Goal: Find specific page/section: Find specific page/section

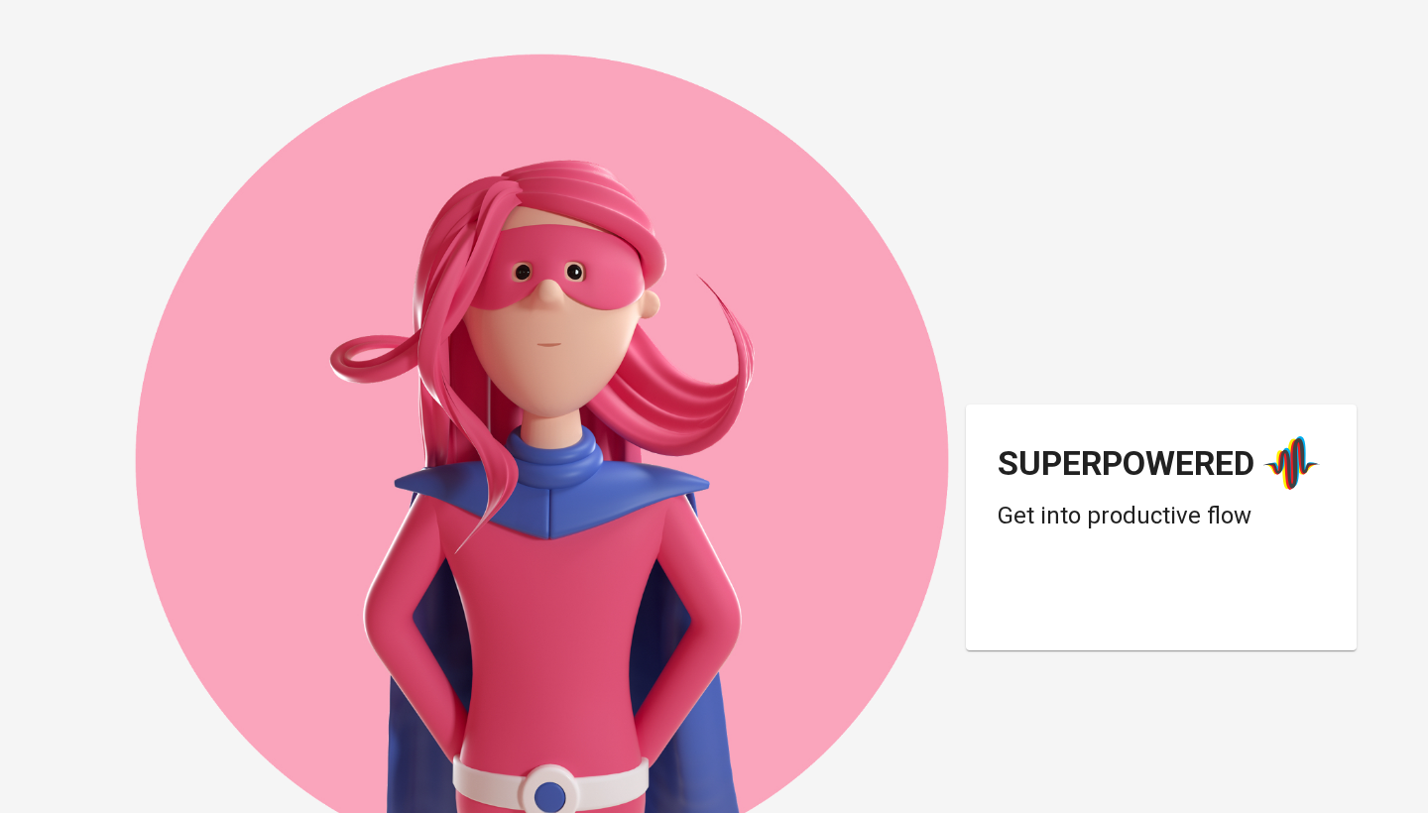
click at [1095, 581] on div "Login dengan Google. Dibuka di tab baru" at bounding box center [1156, 601] width 317 height 44
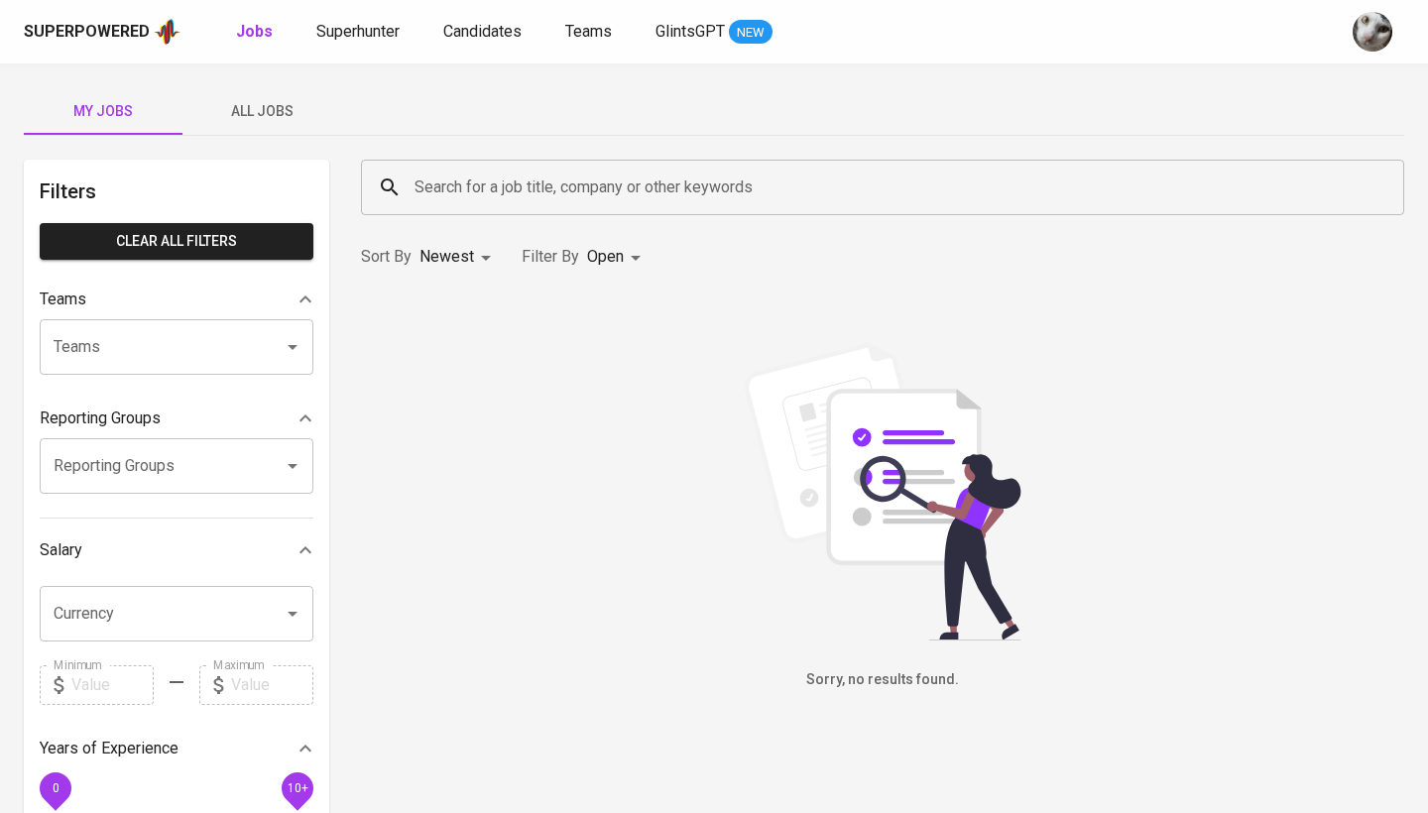
click at [276, 116] on span "All Jobs" at bounding box center [261, 111] width 135 height 25
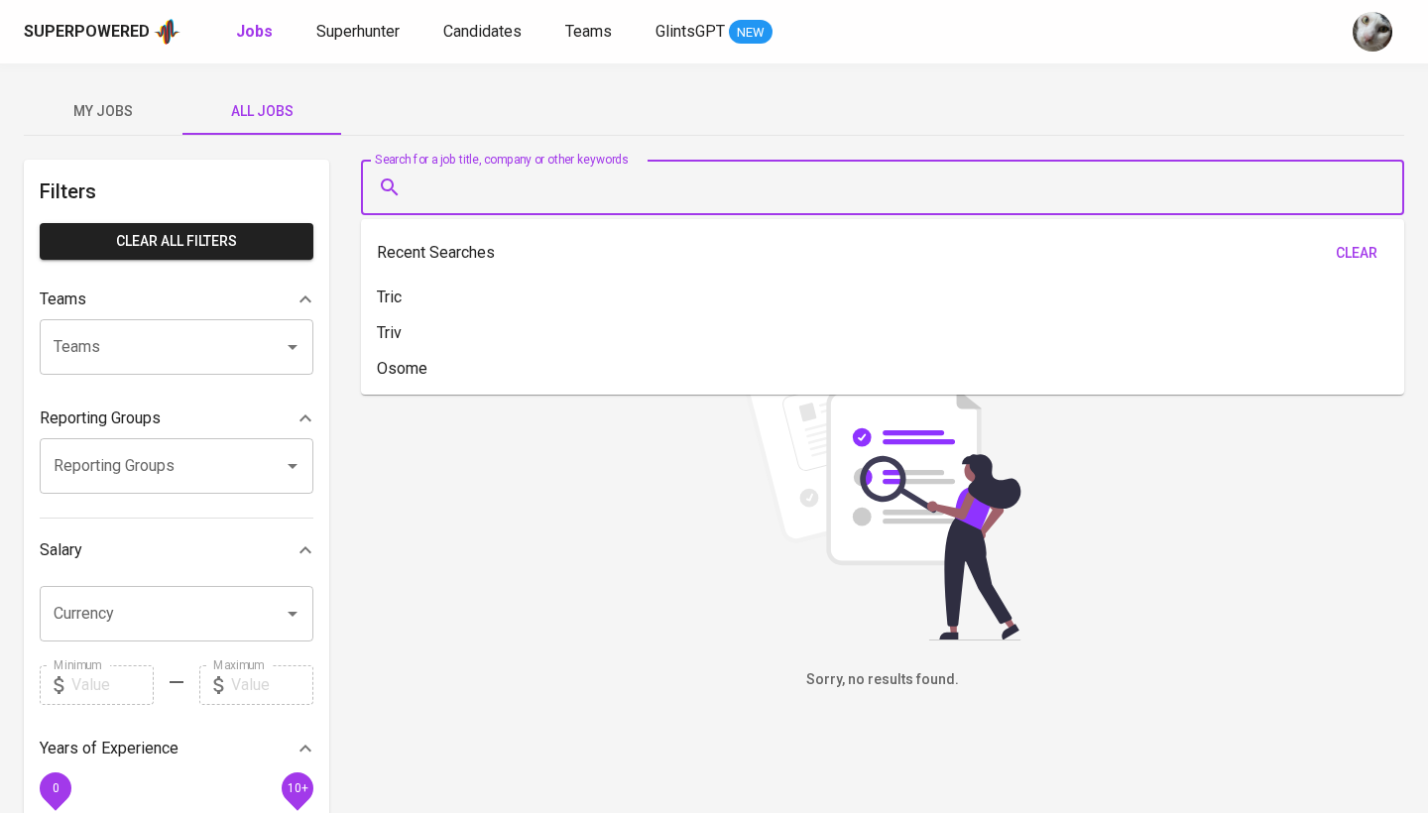
click at [466, 182] on input "Search for a job title, company or other keywords" at bounding box center [888, 188] width 956 height 38
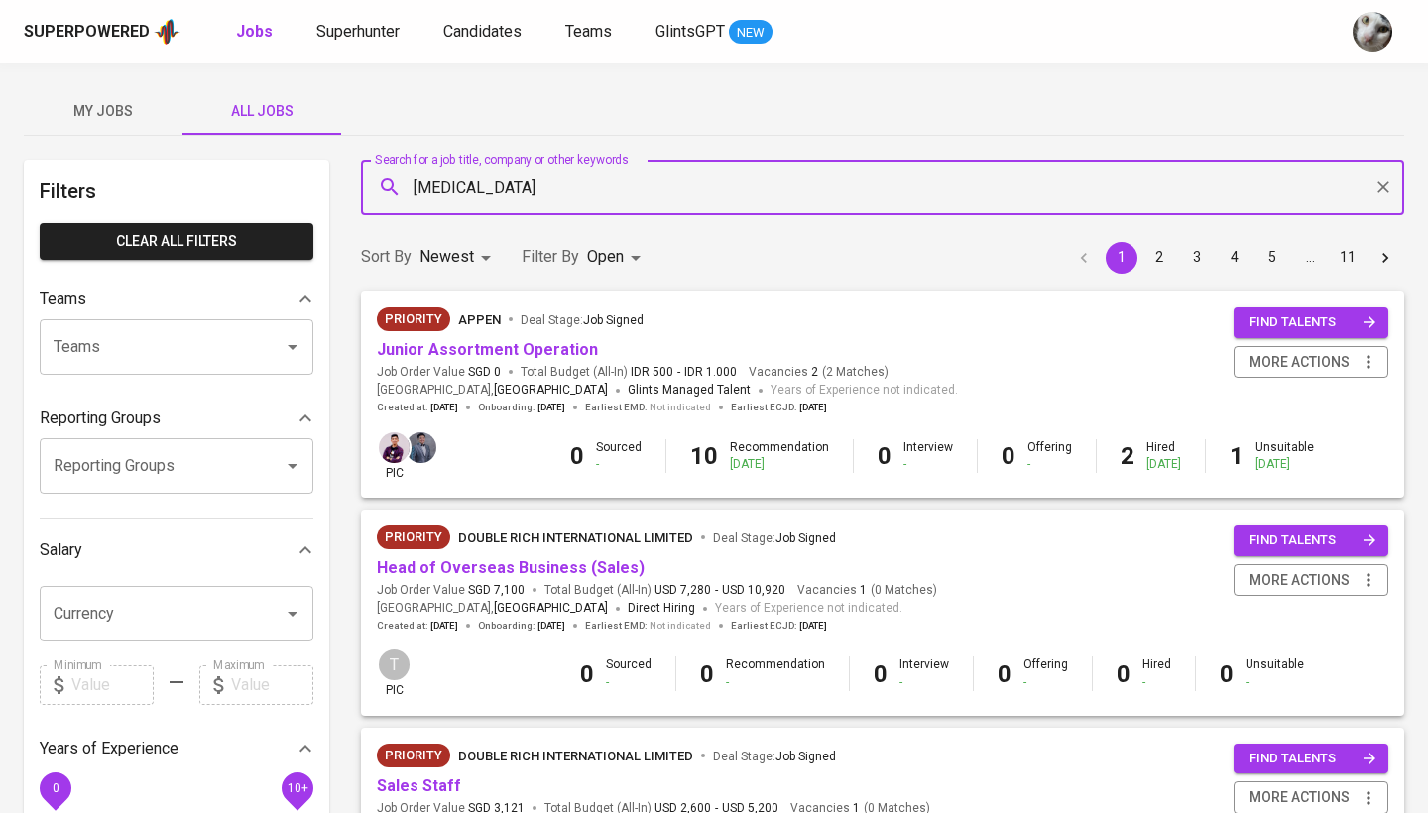
type input "[MEDICAL_DATA]"
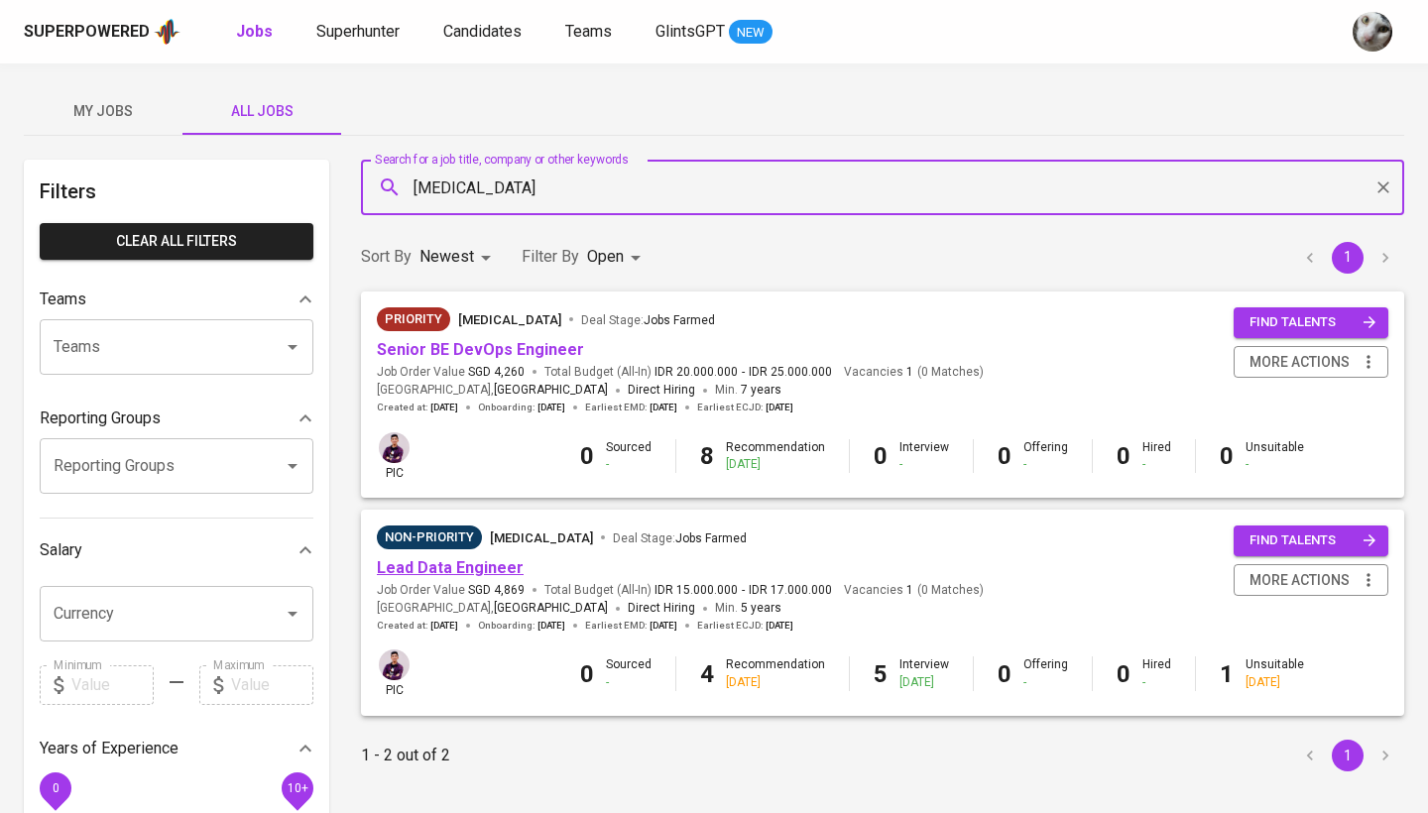
click at [504, 558] on link "Lead Data Engineer" at bounding box center [450, 567] width 147 height 19
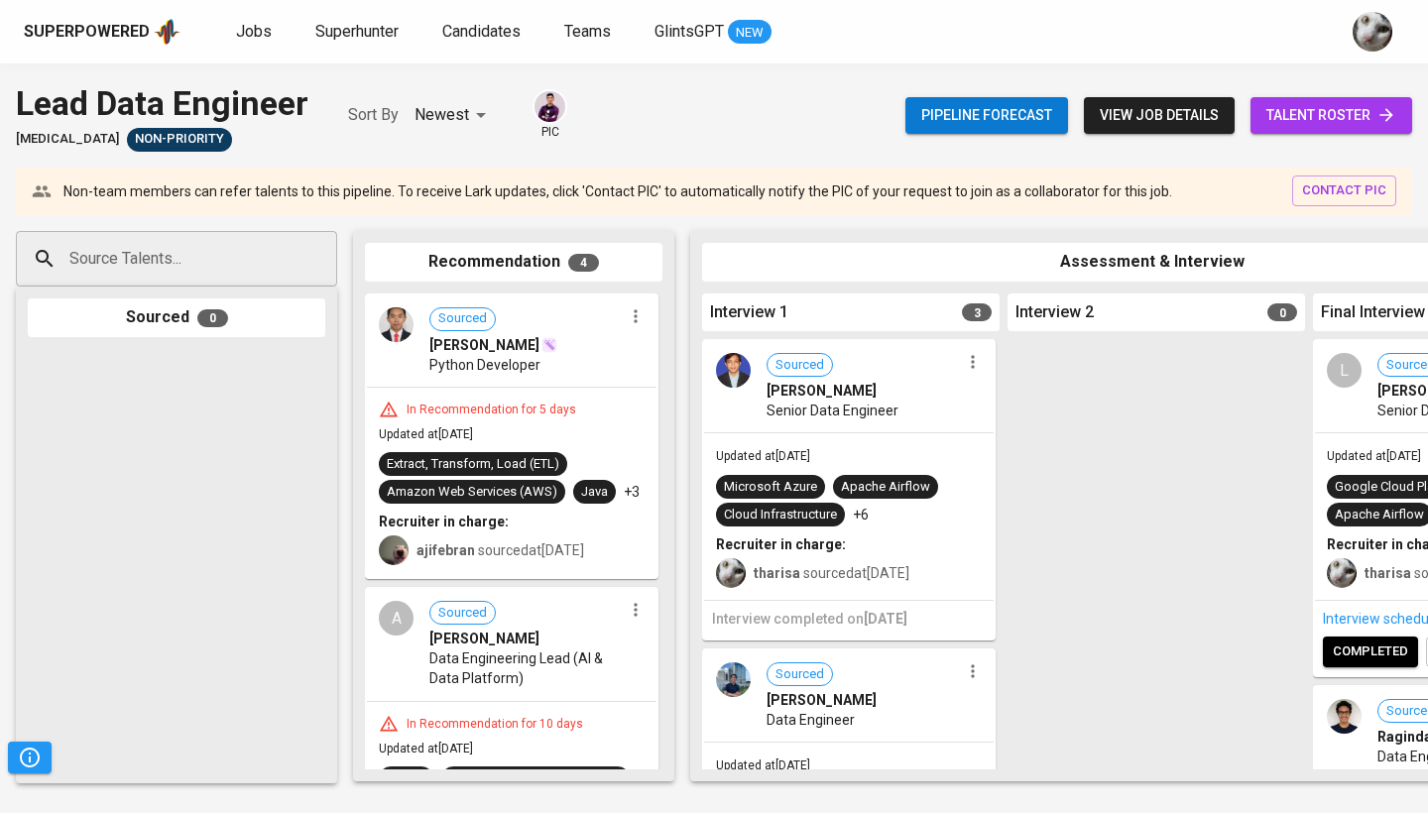
click at [1289, 105] on span "talent roster" at bounding box center [1332, 115] width 130 height 25
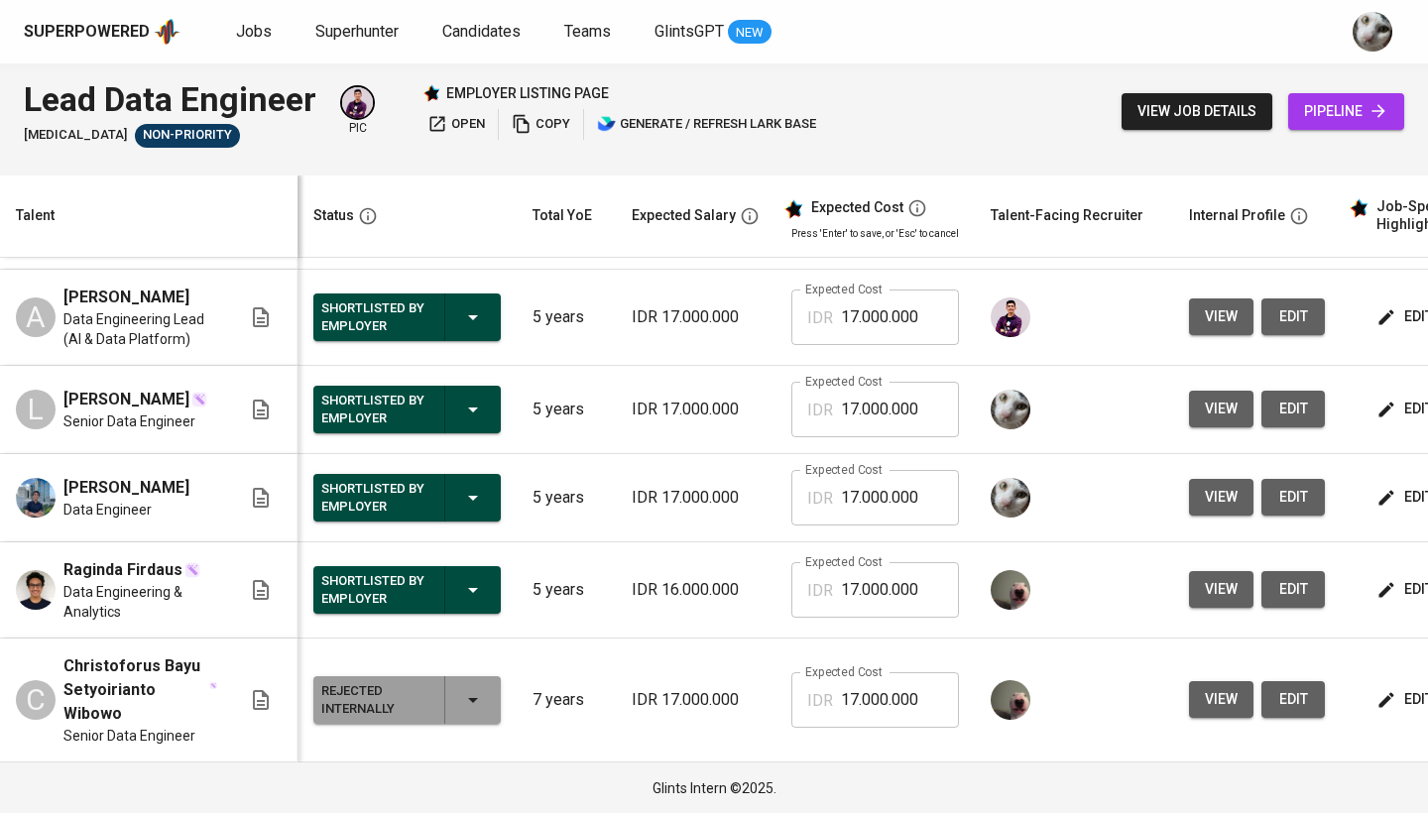
scroll to position [441, 0]
click at [237, 24] on span "Jobs" at bounding box center [254, 31] width 36 height 19
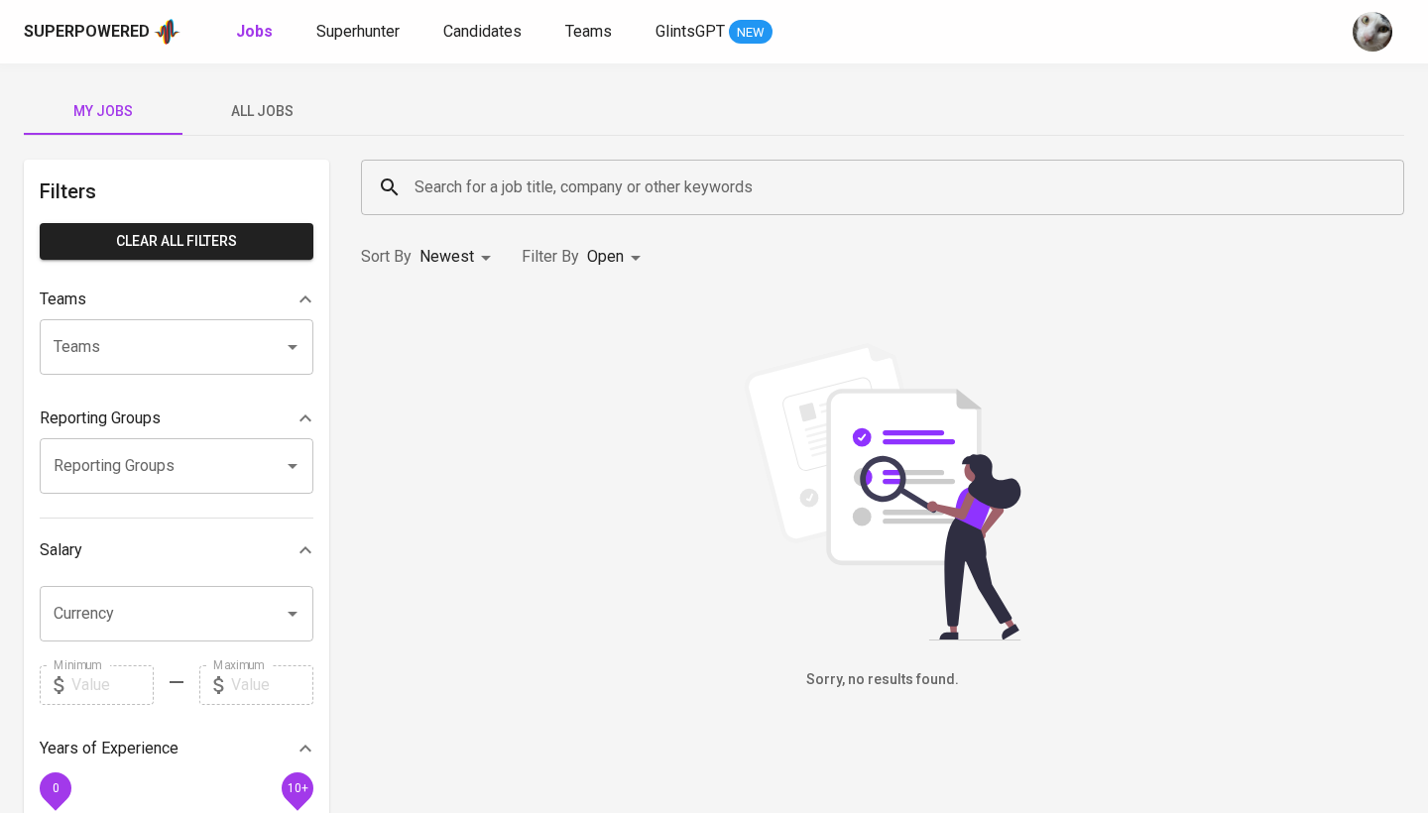
click at [230, 118] on span "All Jobs" at bounding box center [261, 111] width 135 height 25
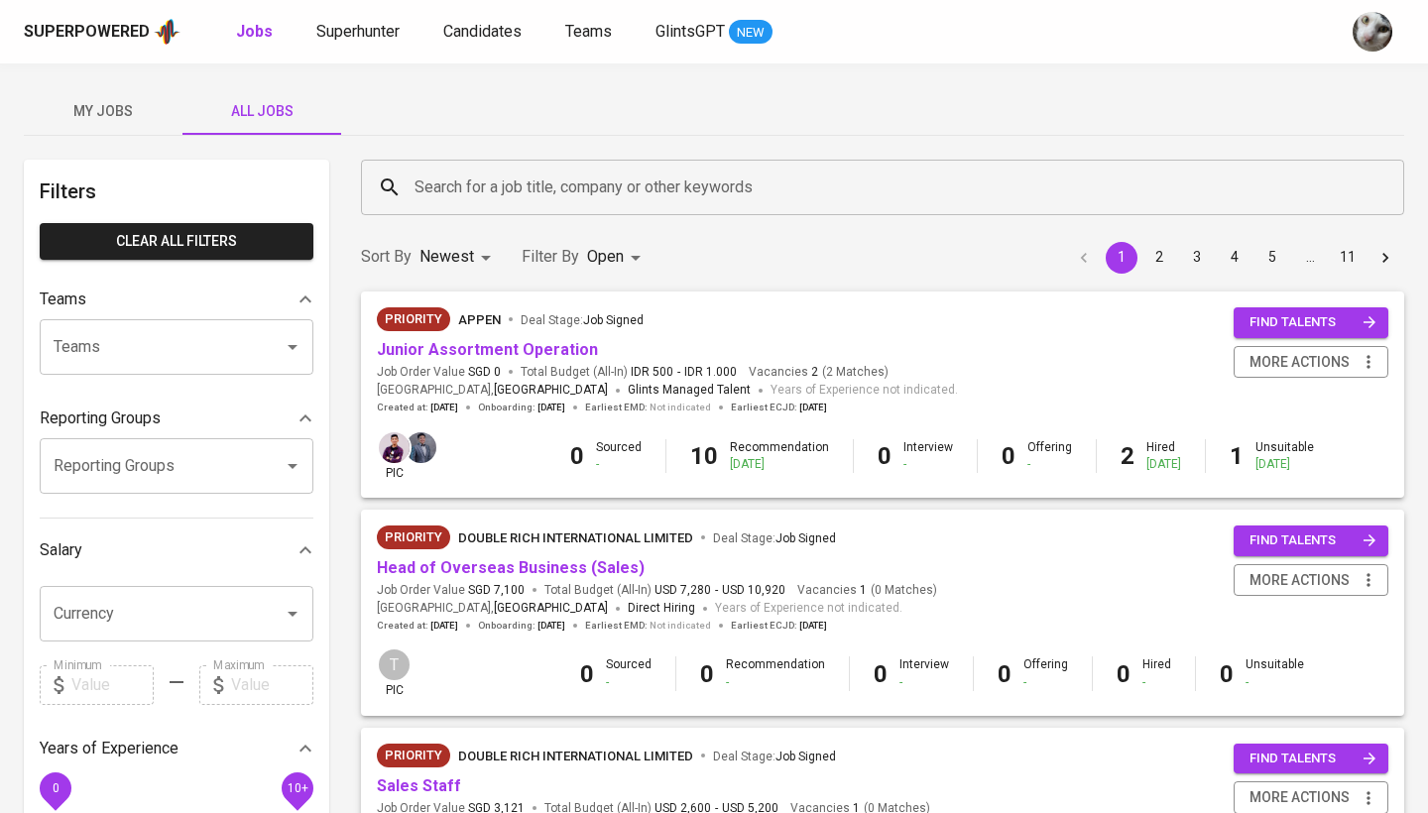
click at [483, 199] on input "Search for a job title, company or other keywords" at bounding box center [888, 188] width 956 height 38
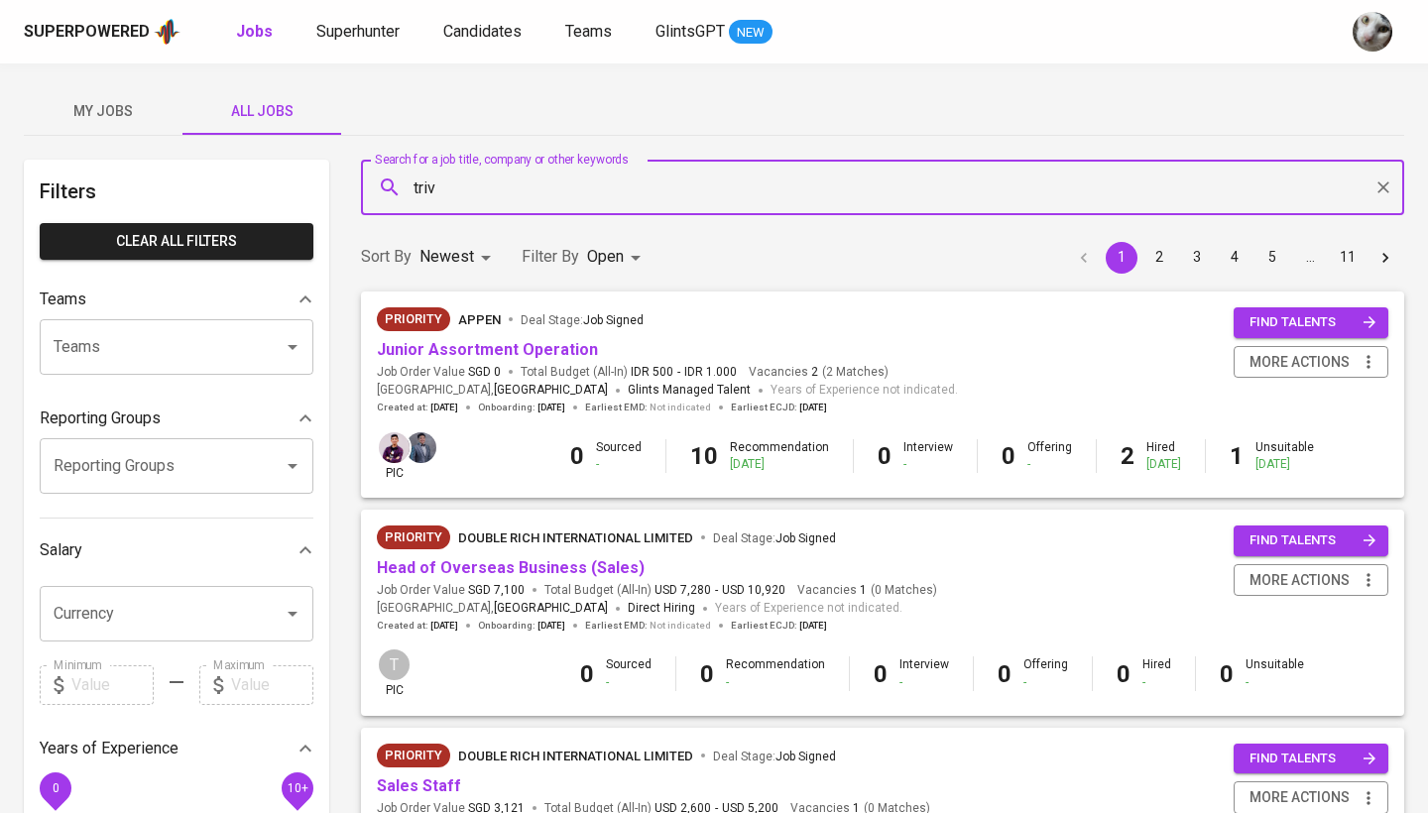
type input "triv"
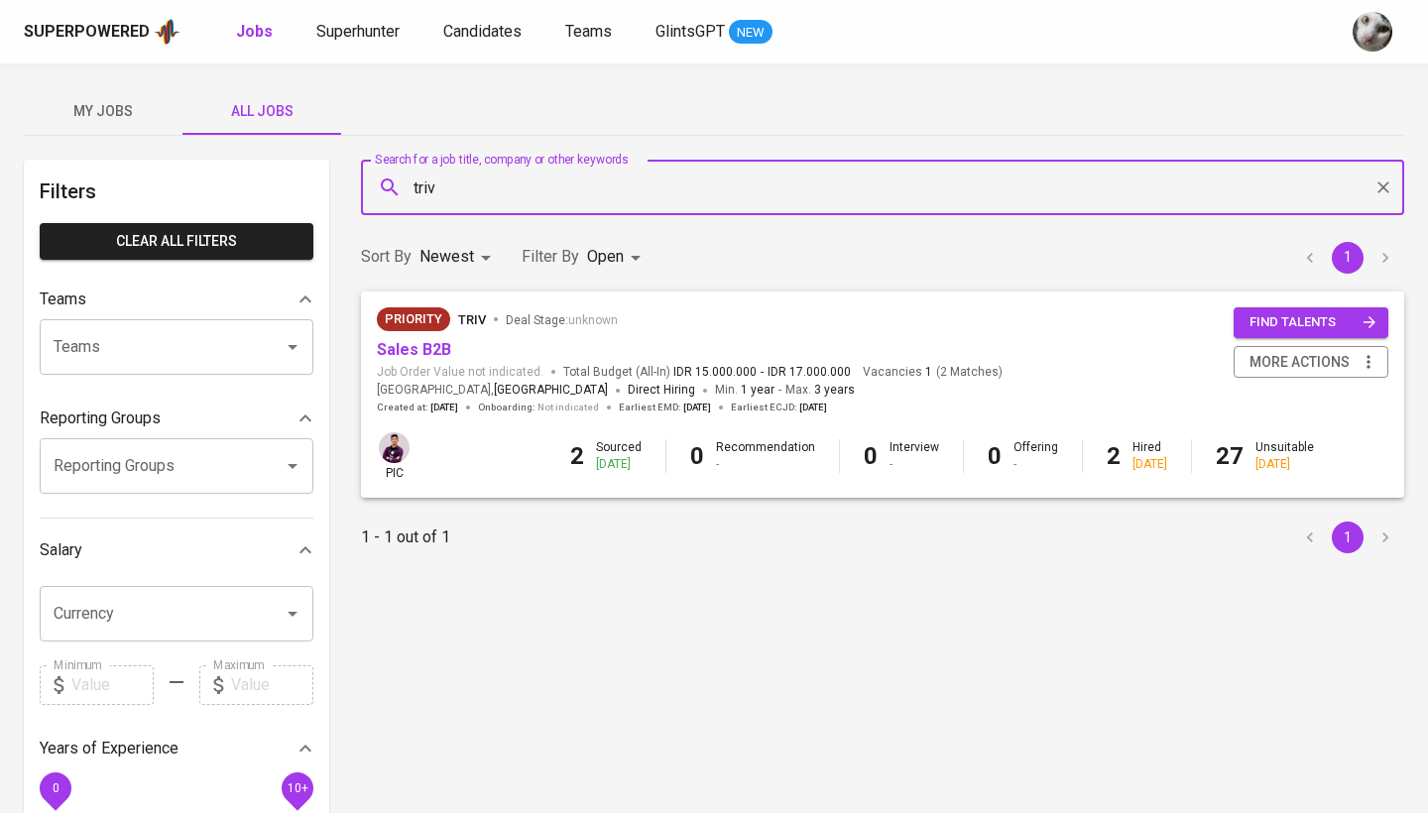
click at [435, 364] on span "Job Order Value not indicated." at bounding box center [460, 372] width 167 height 17
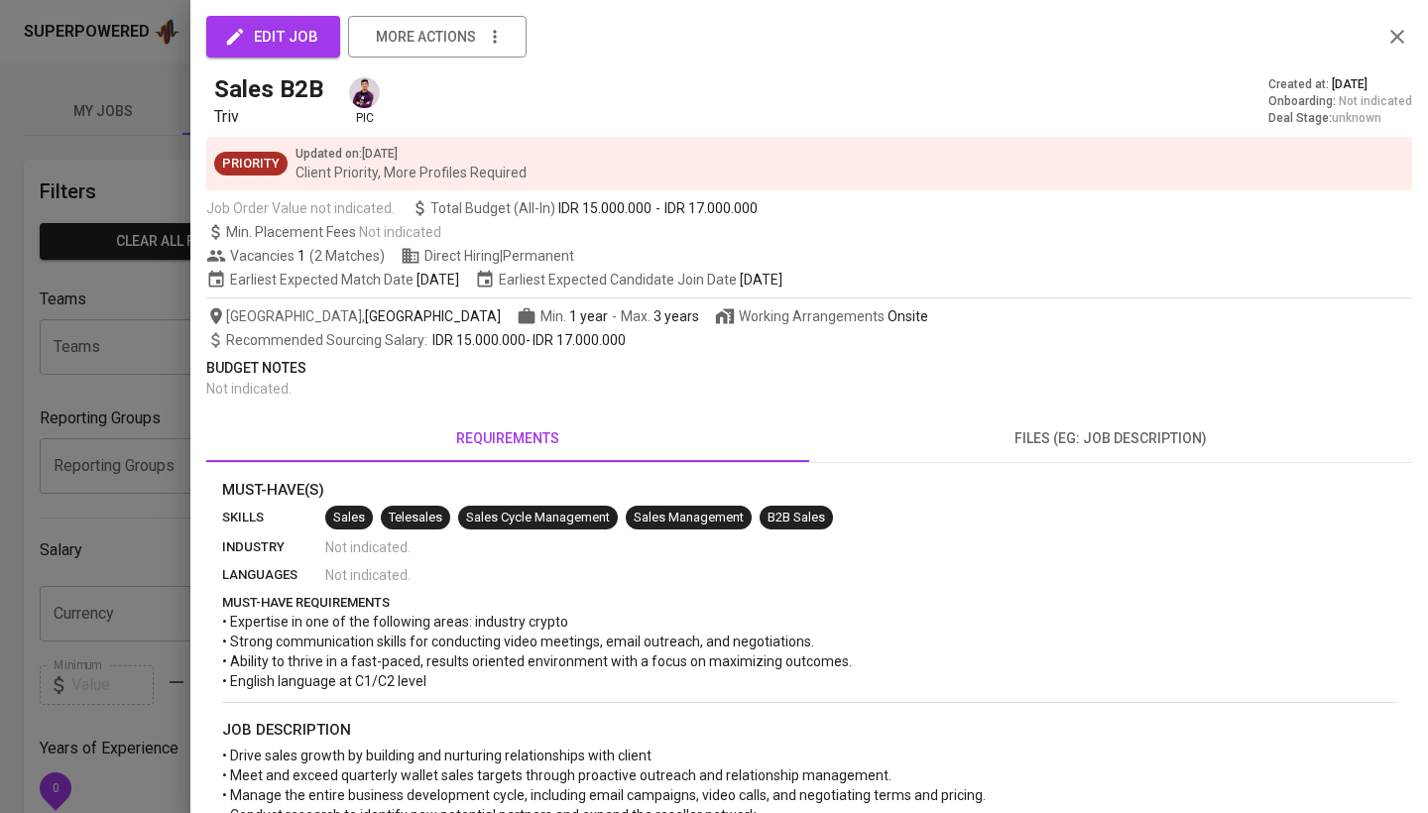
click at [70, 326] on div at bounding box center [714, 406] width 1428 height 813
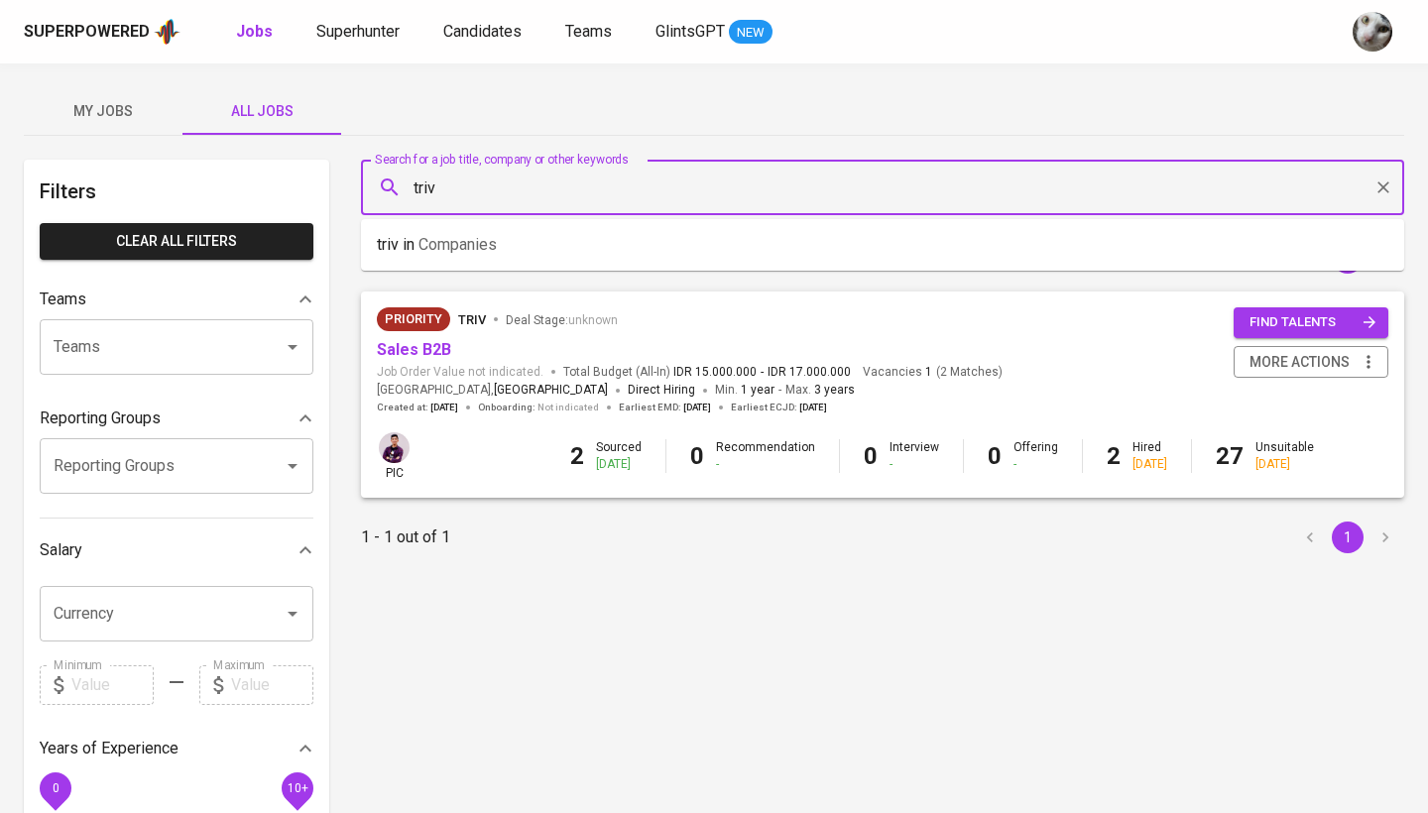
click at [499, 188] on input "triv" at bounding box center [888, 188] width 956 height 38
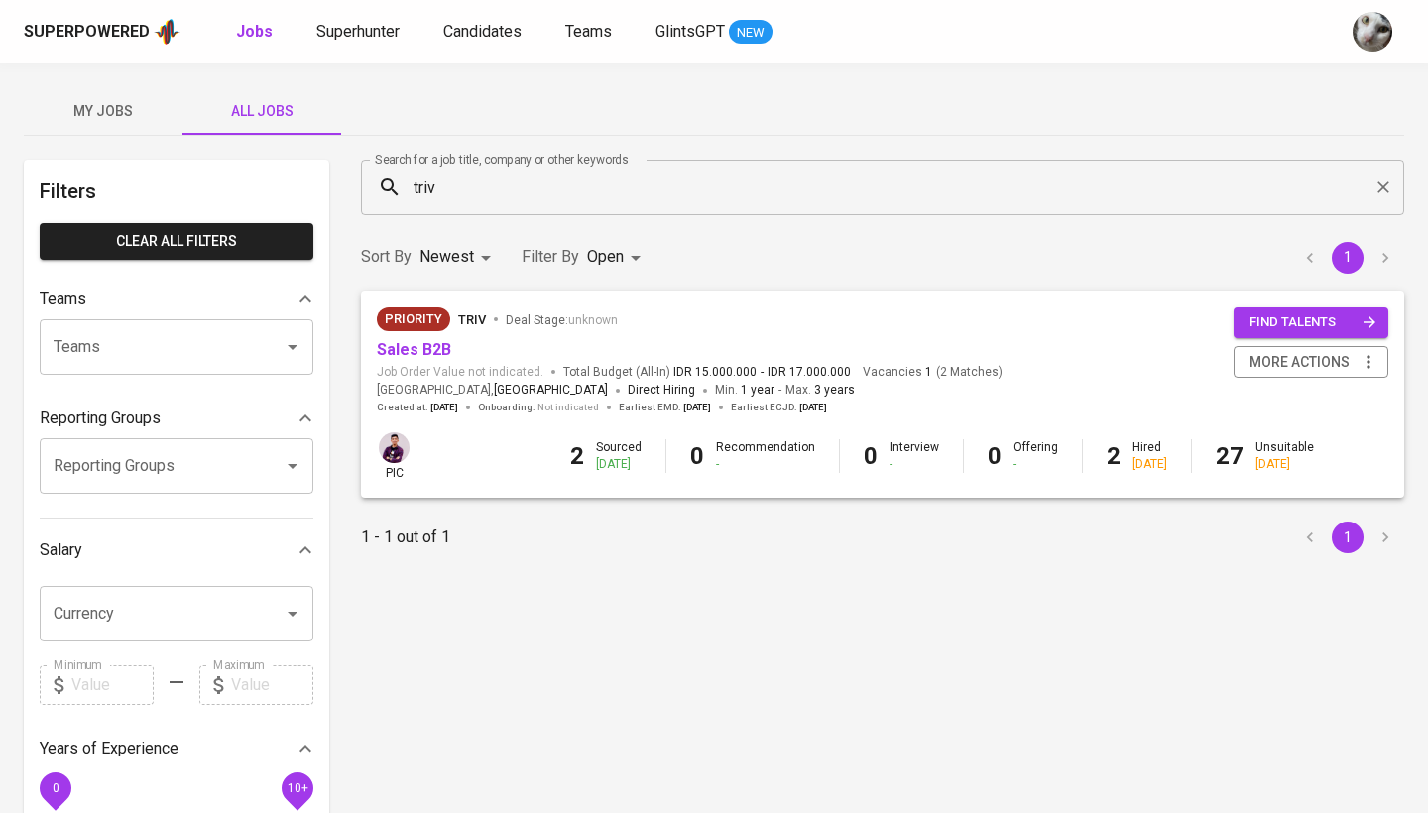
click at [1083, 3] on div "Superpowered Jobs Superhunter Candidates Teams GlintsGPT NEW" at bounding box center [714, 31] width 1428 height 63
